Goal: Information Seeking & Learning: Understand process/instructions

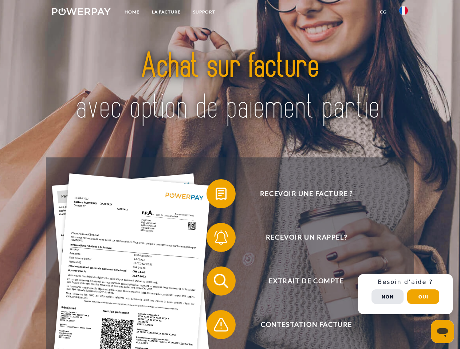
click at [81, 13] on img at bounding box center [81, 11] width 59 height 7
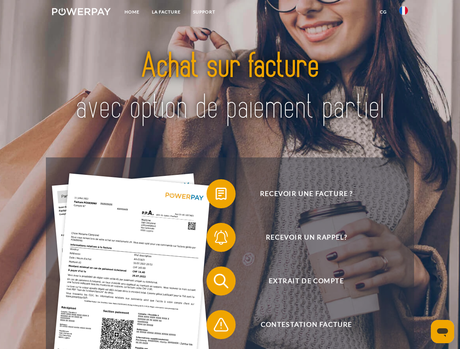
click at [403, 13] on img at bounding box center [403, 10] width 9 height 9
click at [383, 12] on link "CG" at bounding box center [382, 11] width 19 height 13
click at [215, 195] on span at bounding box center [210, 194] width 36 height 36
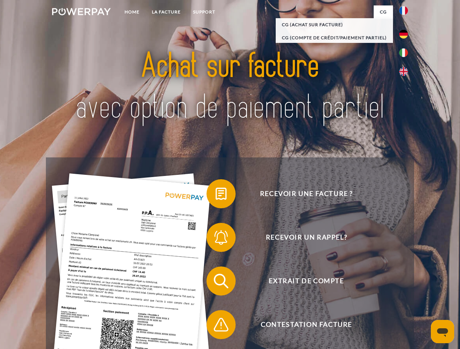
click at [215, 239] on div "Recevoir une facture ? Recevoir un rappel? Extrait de compte retour" at bounding box center [230, 303] width 368 height 291
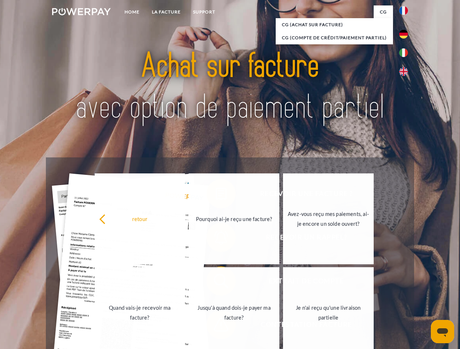
click at [215, 283] on link "Jusqu'à quand dois-je payer ma facture?" at bounding box center [233, 312] width 91 height 91
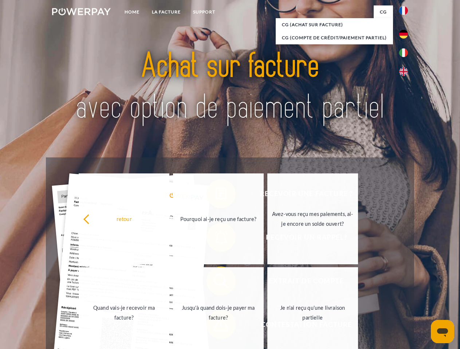
click at [215, 326] on span at bounding box center [210, 325] width 36 height 36
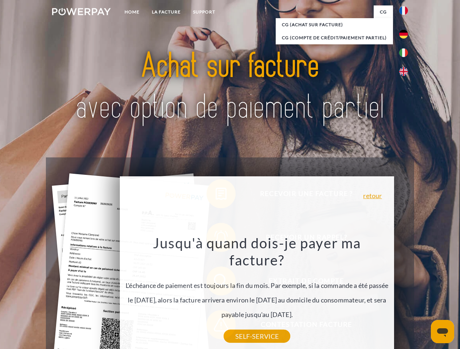
click at [405, 294] on div "Recevoir une facture ? Recevoir un rappel? Extrait de compte retour" at bounding box center [230, 303] width 368 height 291
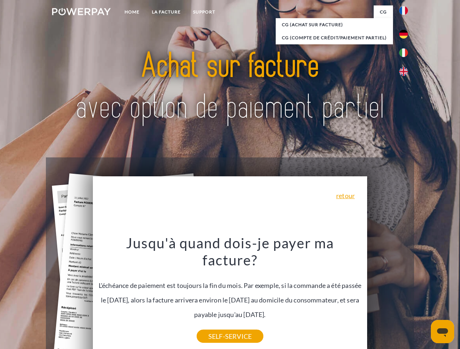
click at [387, 296] on span "Extrait de compte" at bounding box center [306, 281] width 178 height 29
click at [423, 297] on header "Home LA FACTURE Support" at bounding box center [230, 251] width 460 height 503
